Goal: Transaction & Acquisition: Purchase product/service

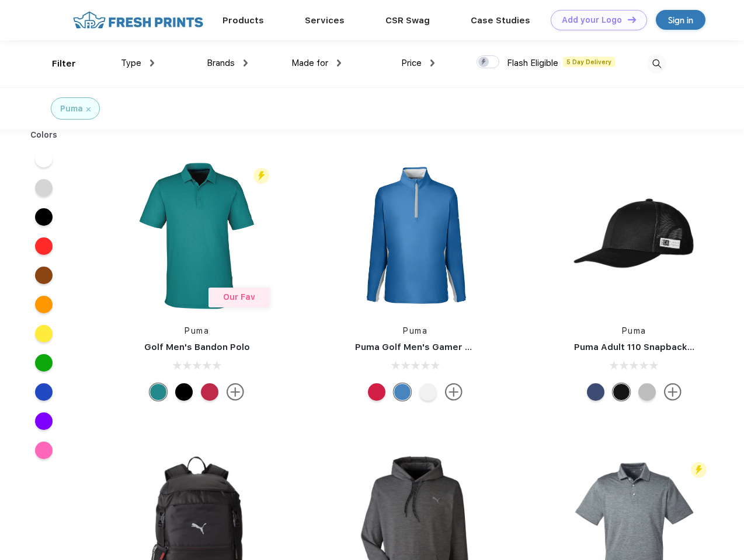
scroll to position [1, 0]
click at [594, 20] on link "Add your Logo Design Tool" at bounding box center [599, 20] width 96 height 20
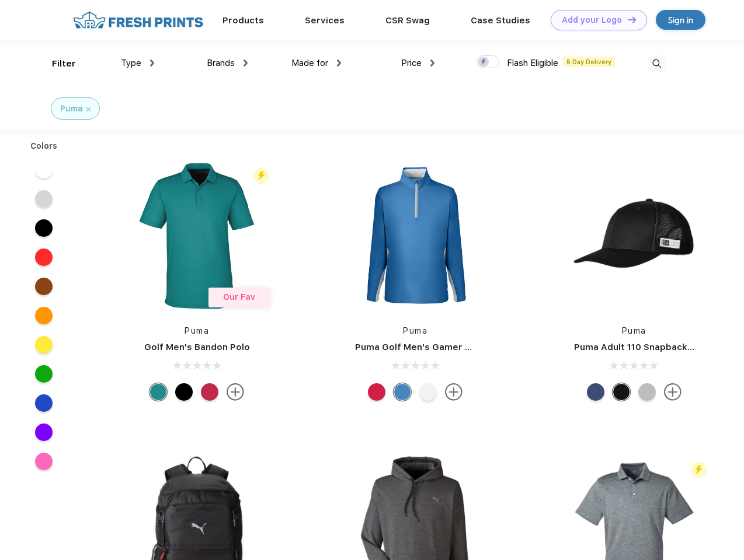
click at [0, 0] on div "Design Tool" at bounding box center [0, 0] width 0 height 0
click at [626, 19] on link "Add your Logo Design Tool" at bounding box center [599, 20] width 96 height 20
click at [56, 64] on div "Filter" at bounding box center [64, 63] width 24 height 13
click at [138, 63] on span "Type" at bounding box center [131, 63] width 20 height 11
click at [227, 63] on span "Brands" at bounding box center [221, 63] width 28 height 11
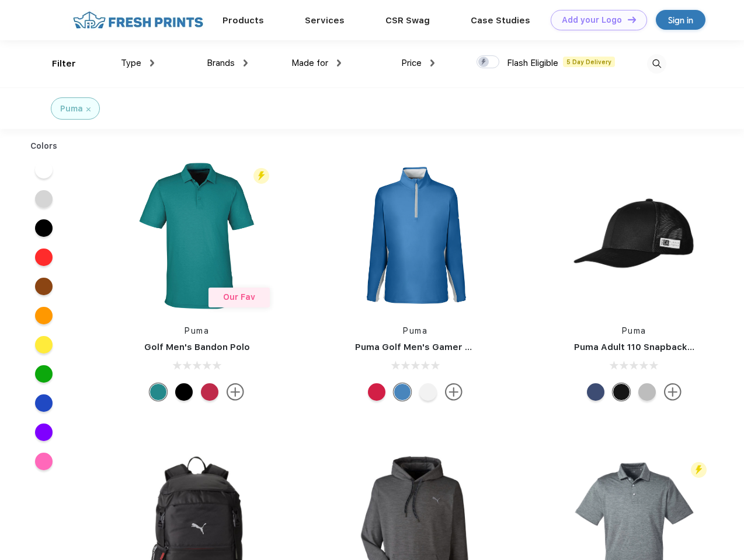
click at [316, 63] on span "Made for" at bounding box center [309, 63] width 37 height 11
click at [418, 63] on span "Price" at bounding box center [411, 63] width 20 height 11
click at [488, 62] on div at bounding box center [487, 61] width 23 height 13
click at [484, 62] on input "checkbox" at bounding box center [480, 59] width 8 height 8
click at [656, 64] on img at bounding box center [656, 63] width 19 height 19
